Goal: Information Seeking & Learning: Check status

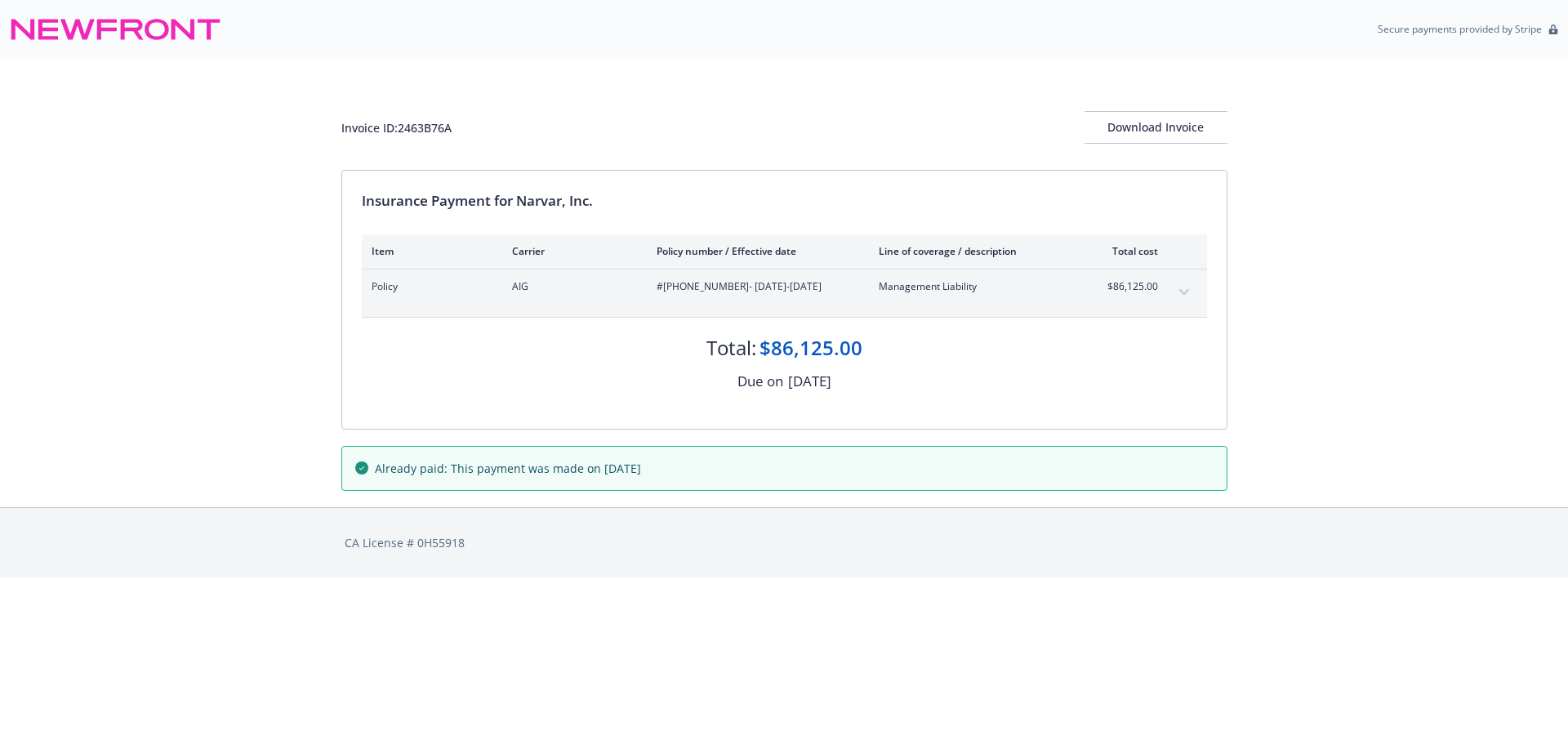
click at [1177, 289] on button "expand content" at bounding box center [1184, 292] width 26 height 26
